Goal: Find specific page/section: Find specific page/section

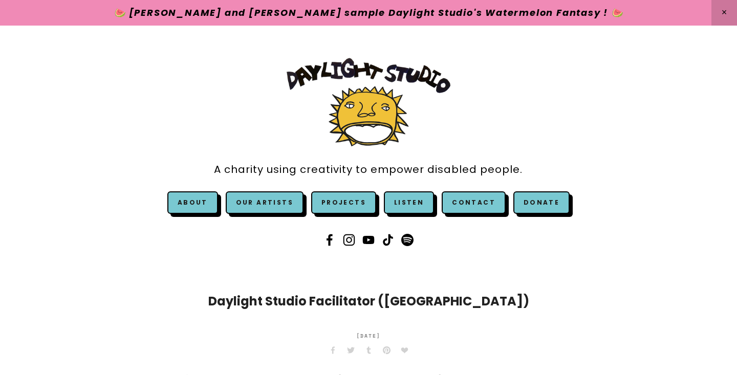
scroll to position [2068, 0]
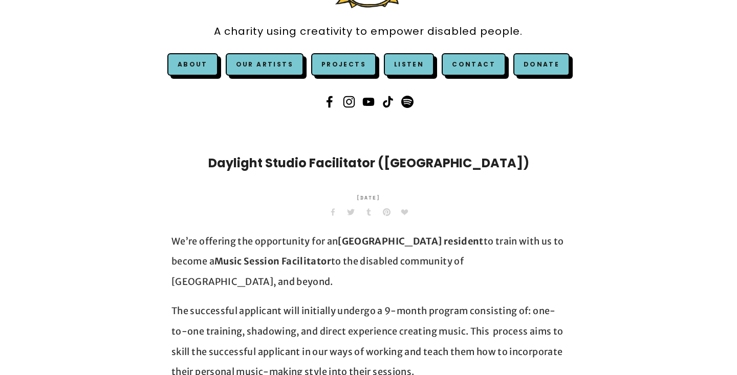
scroll to position [120, 0]
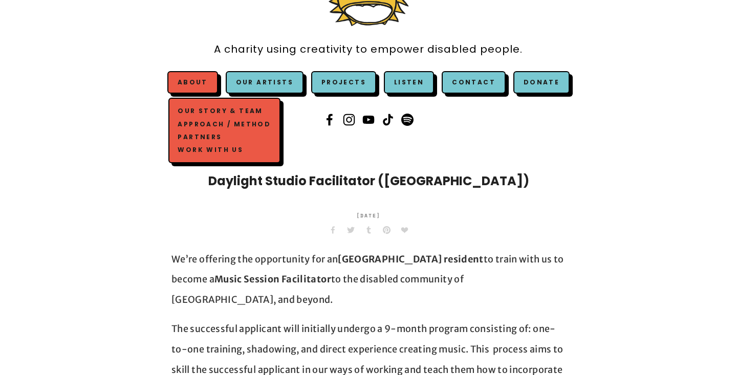
click at [214, 110] on link "Our Story & Team" at bounding box center [225, 111] width 98 height 13
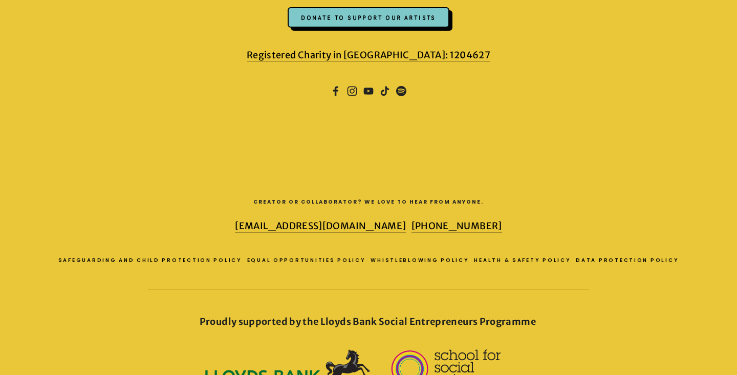
scroll to position [1740, 0]
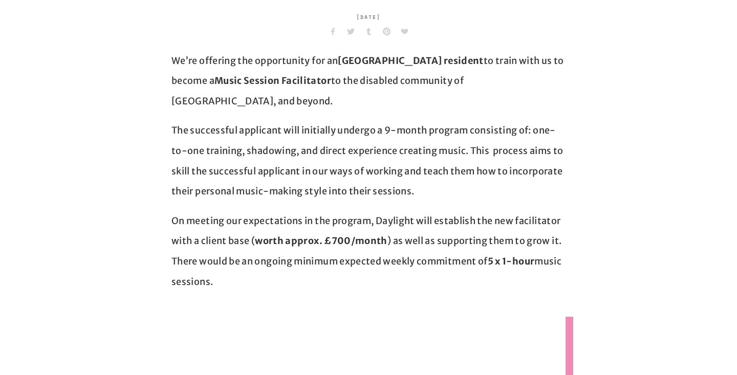
scroll to position [120, 0]
